Goal: Task Accomplishment & Management: Manage account settings

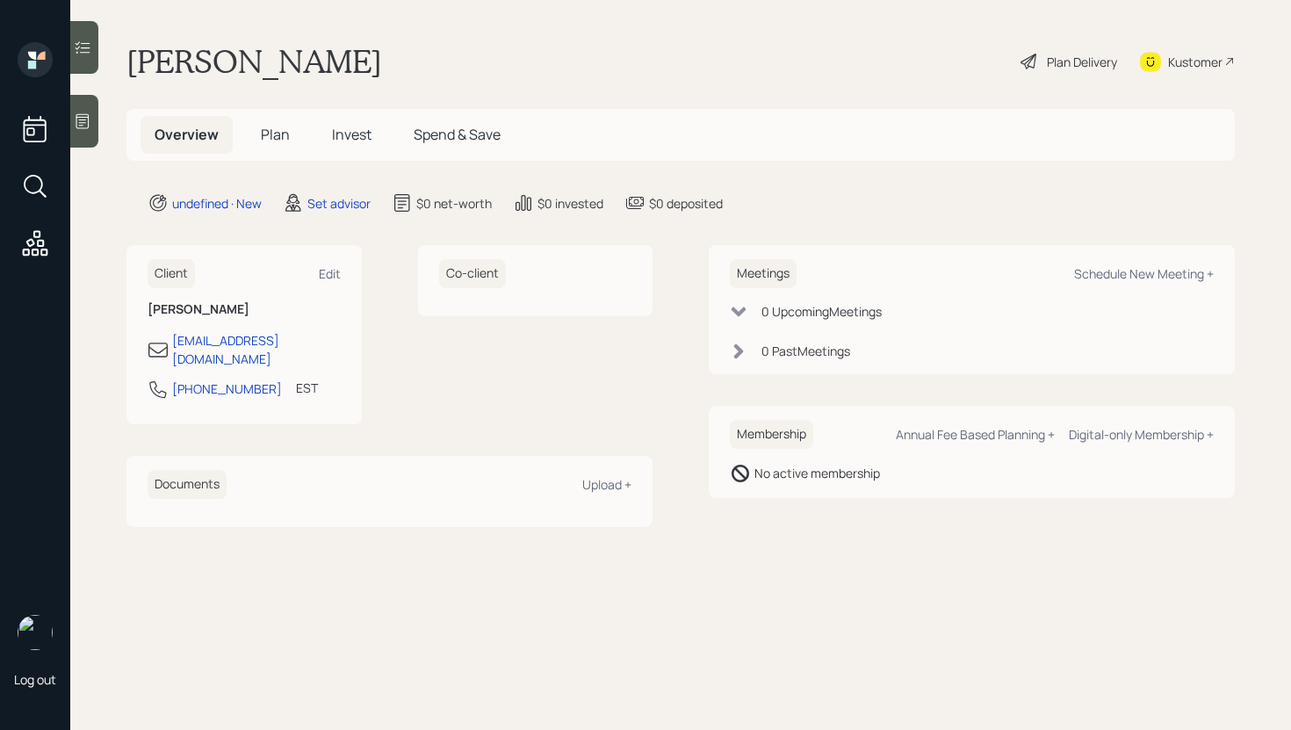
click at [80, 121] on icon at bounding box center [83, 121] width 18 height 18
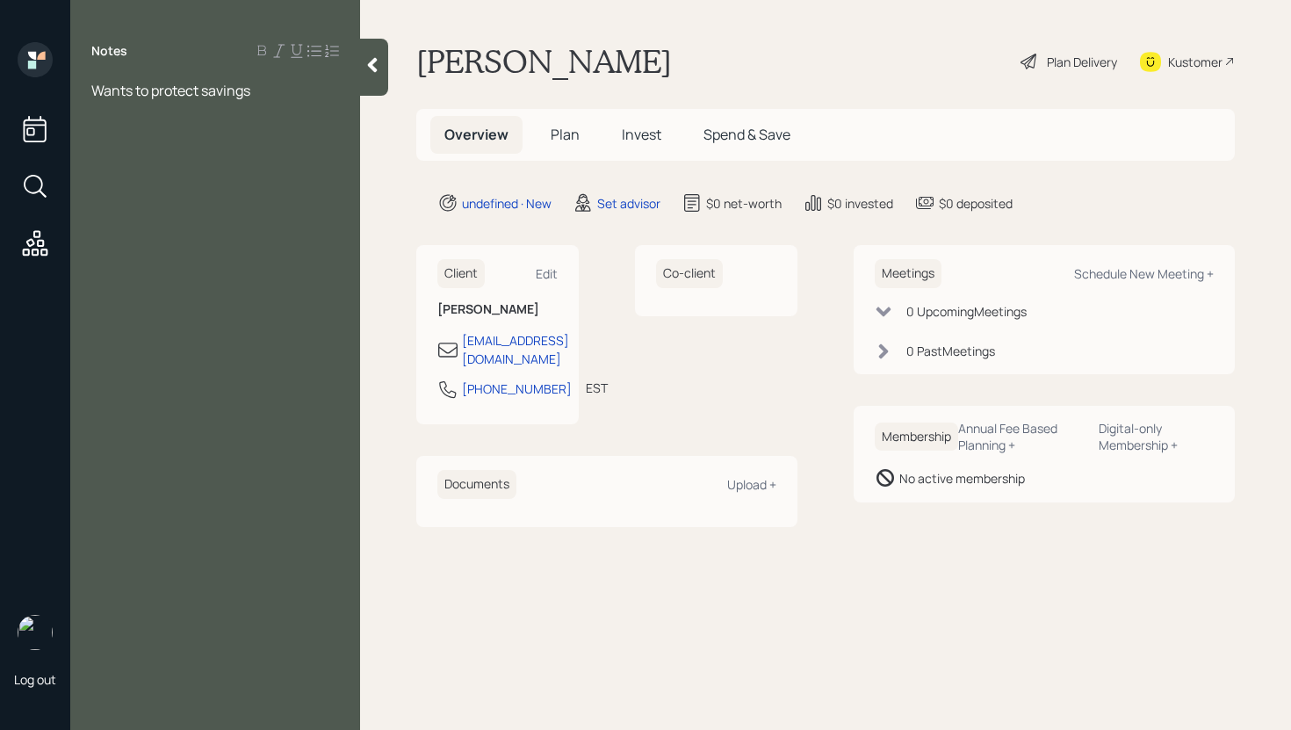
click at [374, 77] on div at bounding box center [374, 67] width 28 height 57
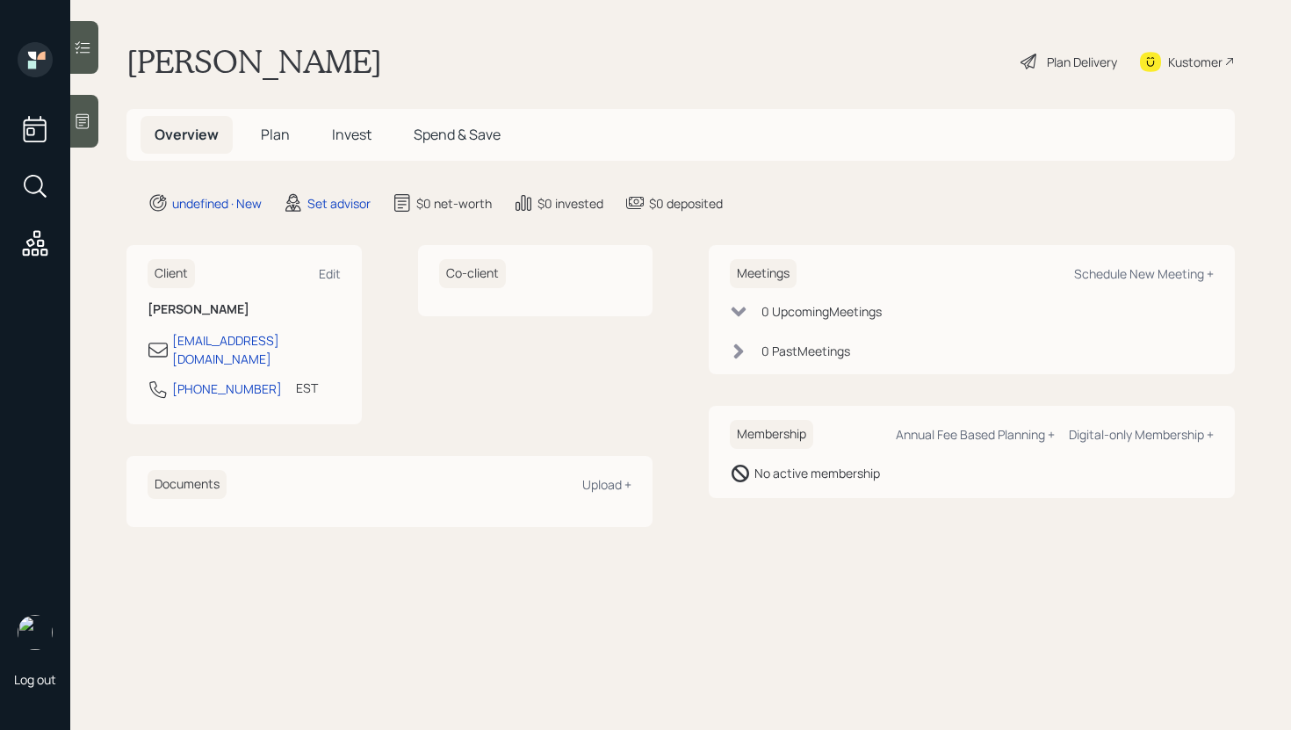
click at [83, 129] on icon at bounding box center [83, 121] width 18 height 18
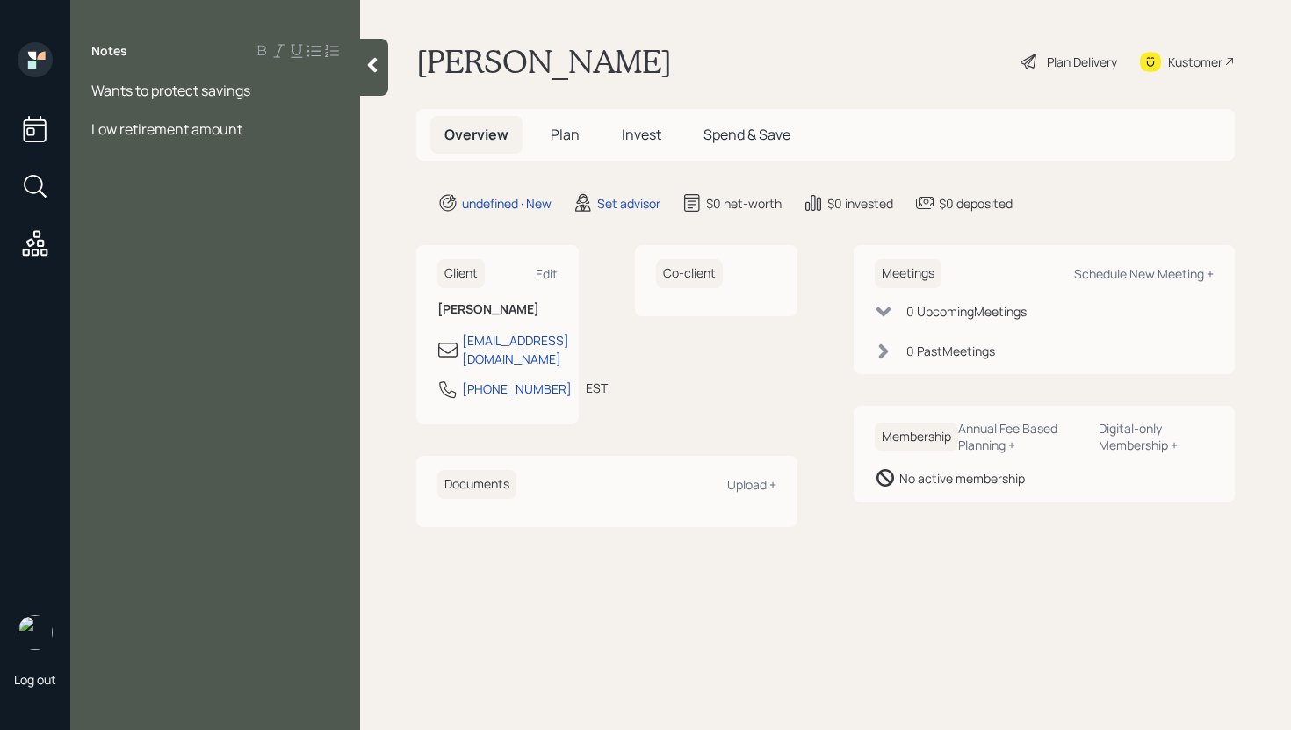
click at [378, 61] on icon at bounding box center [373, 65] width 18 height 18
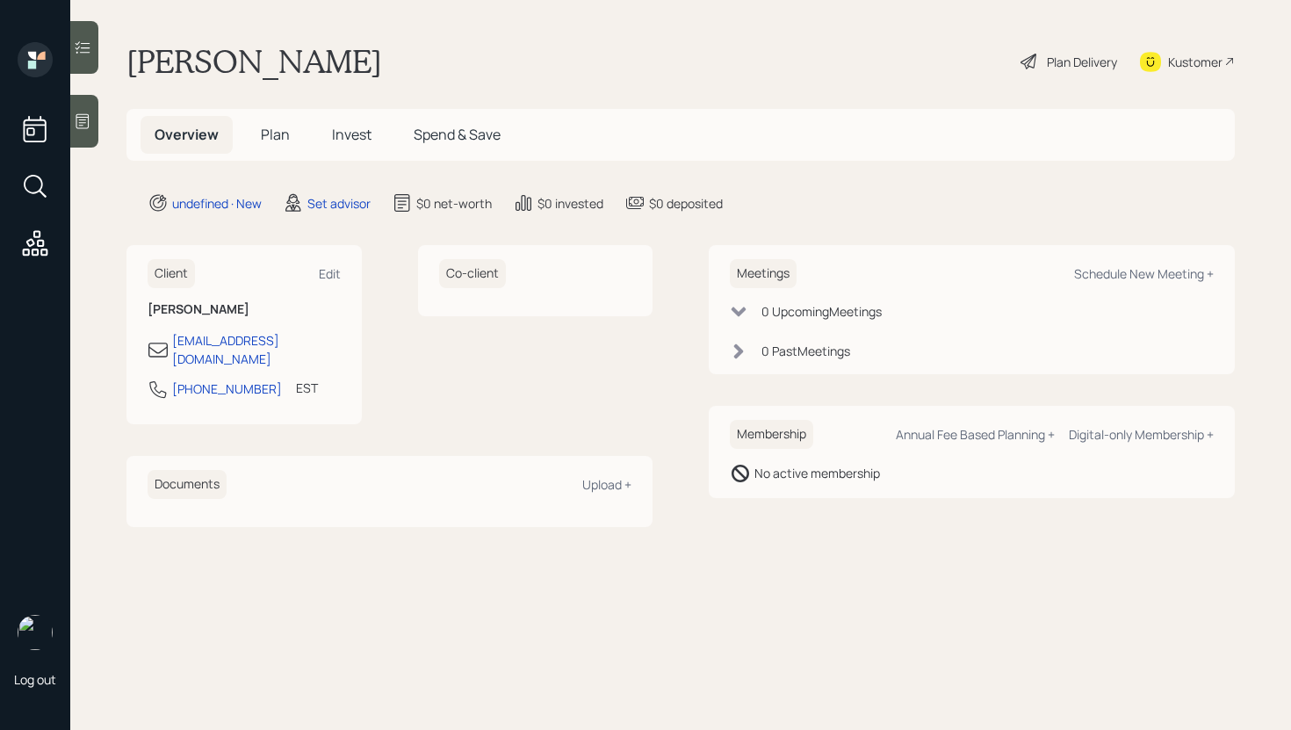
click at [90, 110] on div at bounding box center [84, 121] width 28 height 53
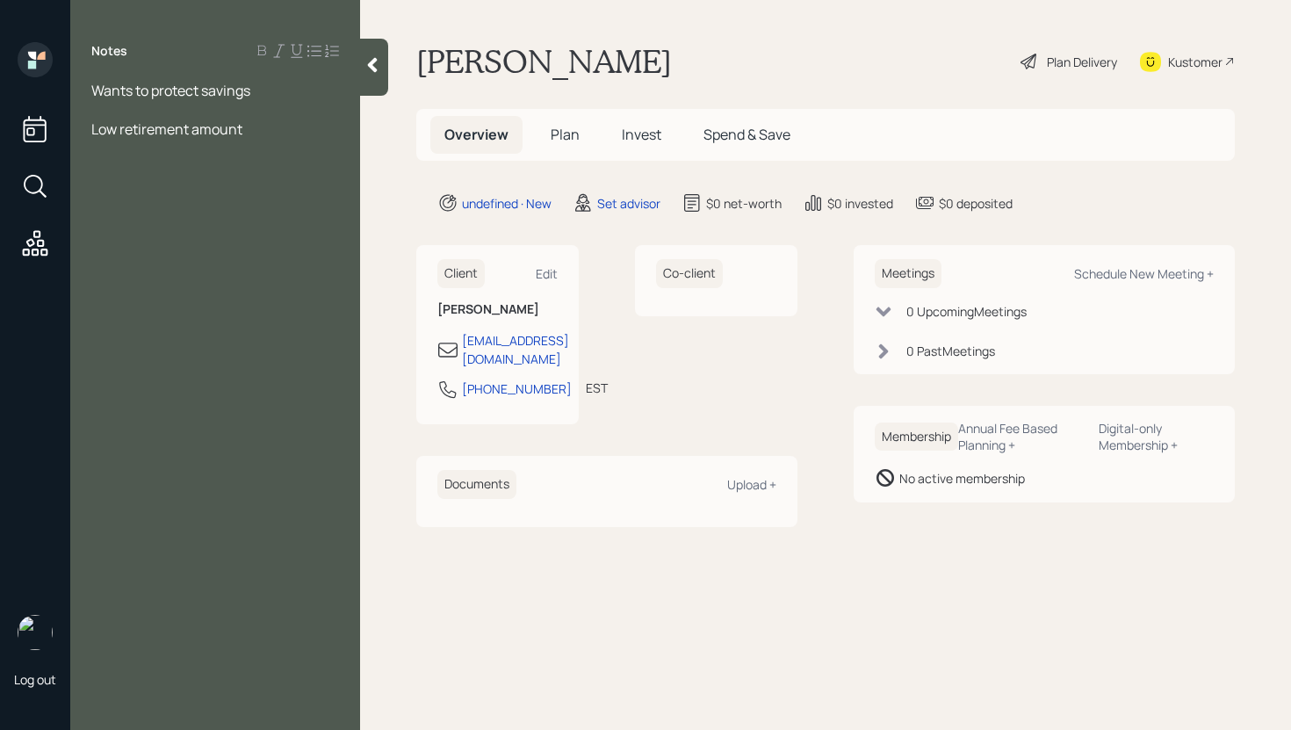
click at [371, 74] on div at bounding box center [374, 67] width 28 height 57
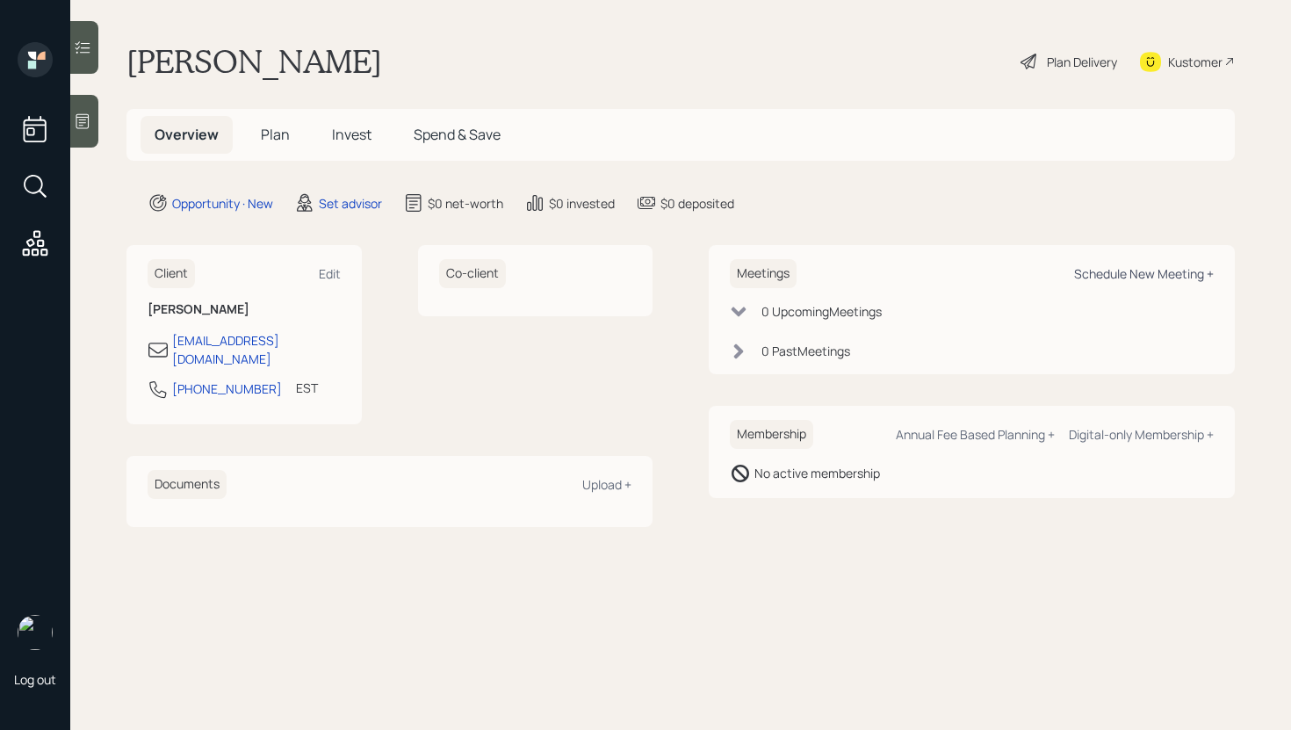
click at [1111, 275] on div "Schedule New Meeting +" at bounding box center [1144, 273] width 140 height 17
select select "round-[PERSON_NAME]"
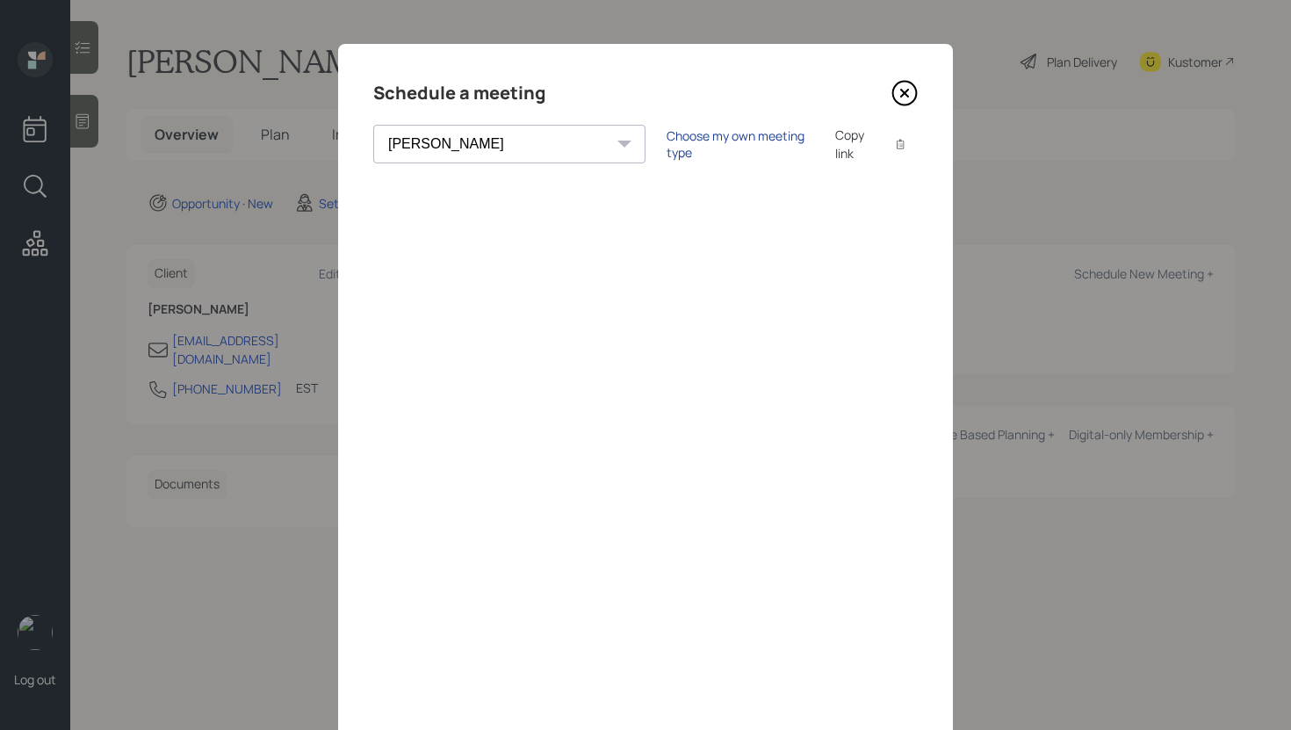
click at [666, 140] on div "Choose my own meeting type" at bounding box center [740, 143] width 148 height 33
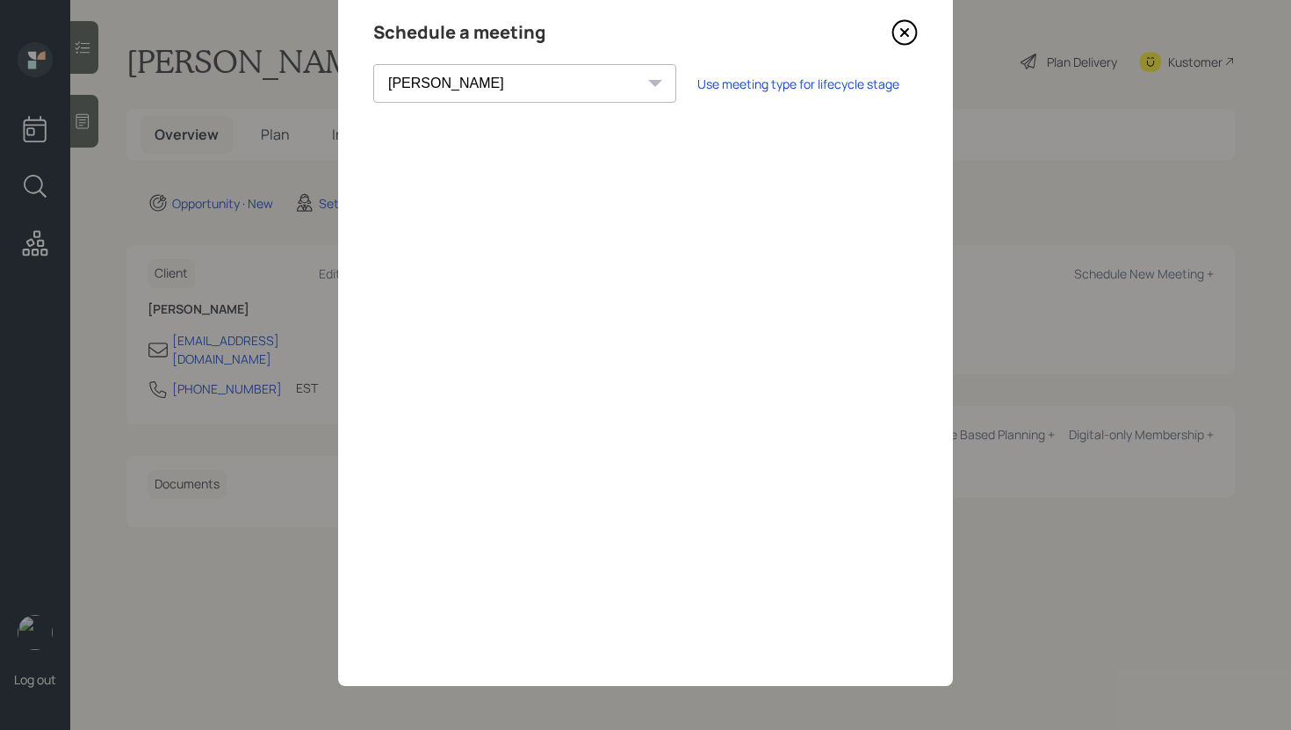
click at [905, 31] on icon at bounding box center [904, 32] width 7 height 7
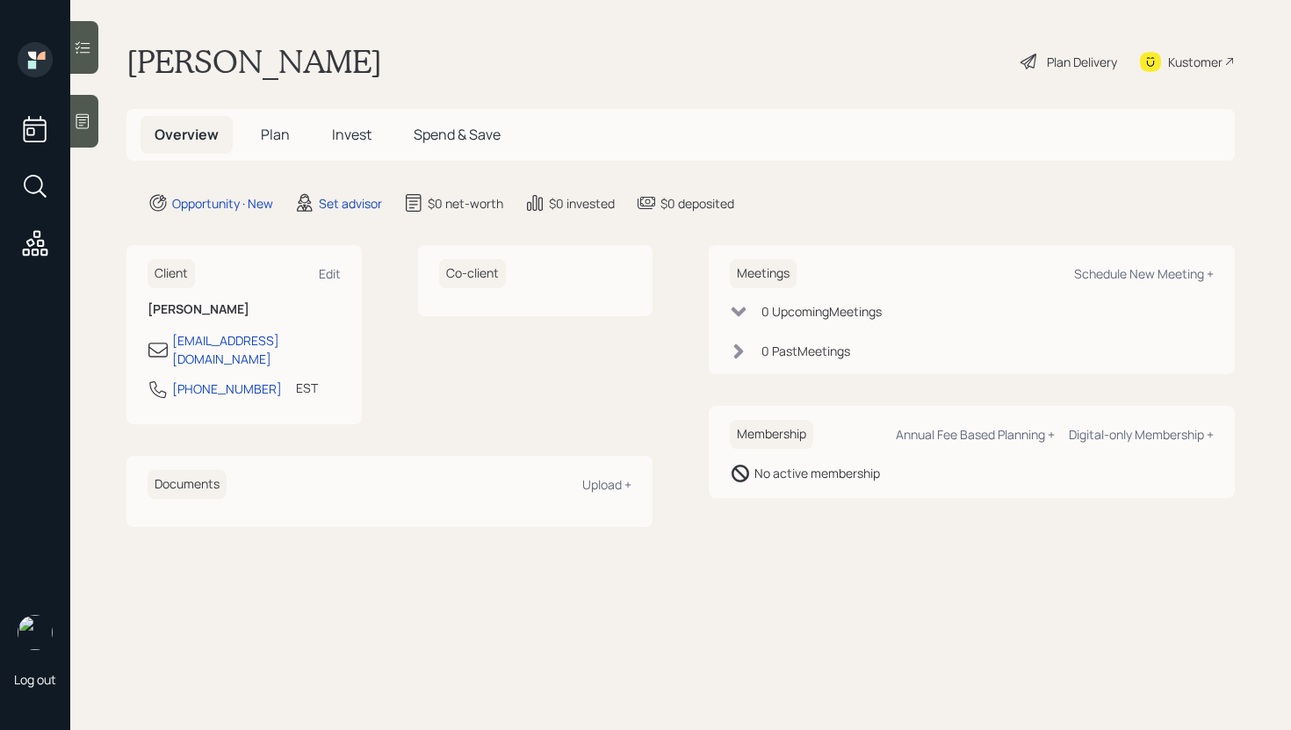
click at [97, 126] on div at bounding box center [84, 121] width 28 height 53
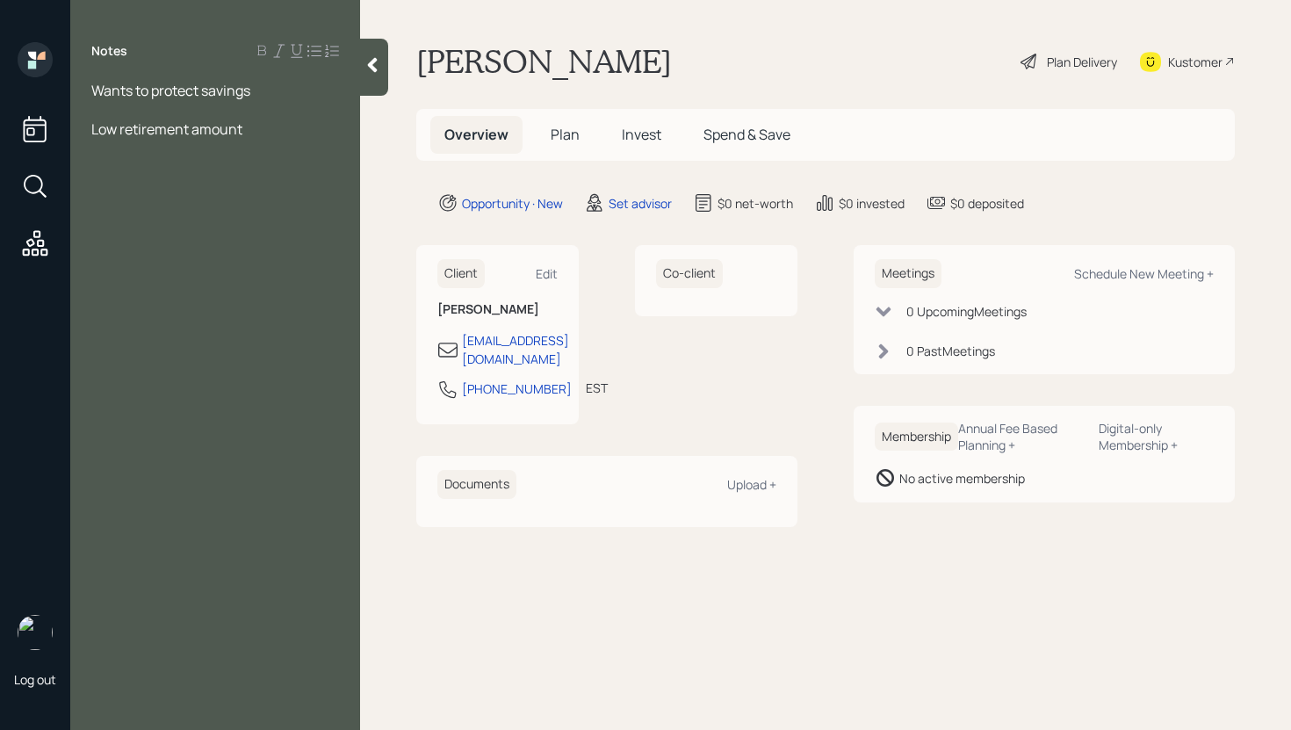
click at [372, 54] on div at bounding box center [374, 67] width 28 height 57
